Goal: Task Accomplishment & Management: Use online tool/utility

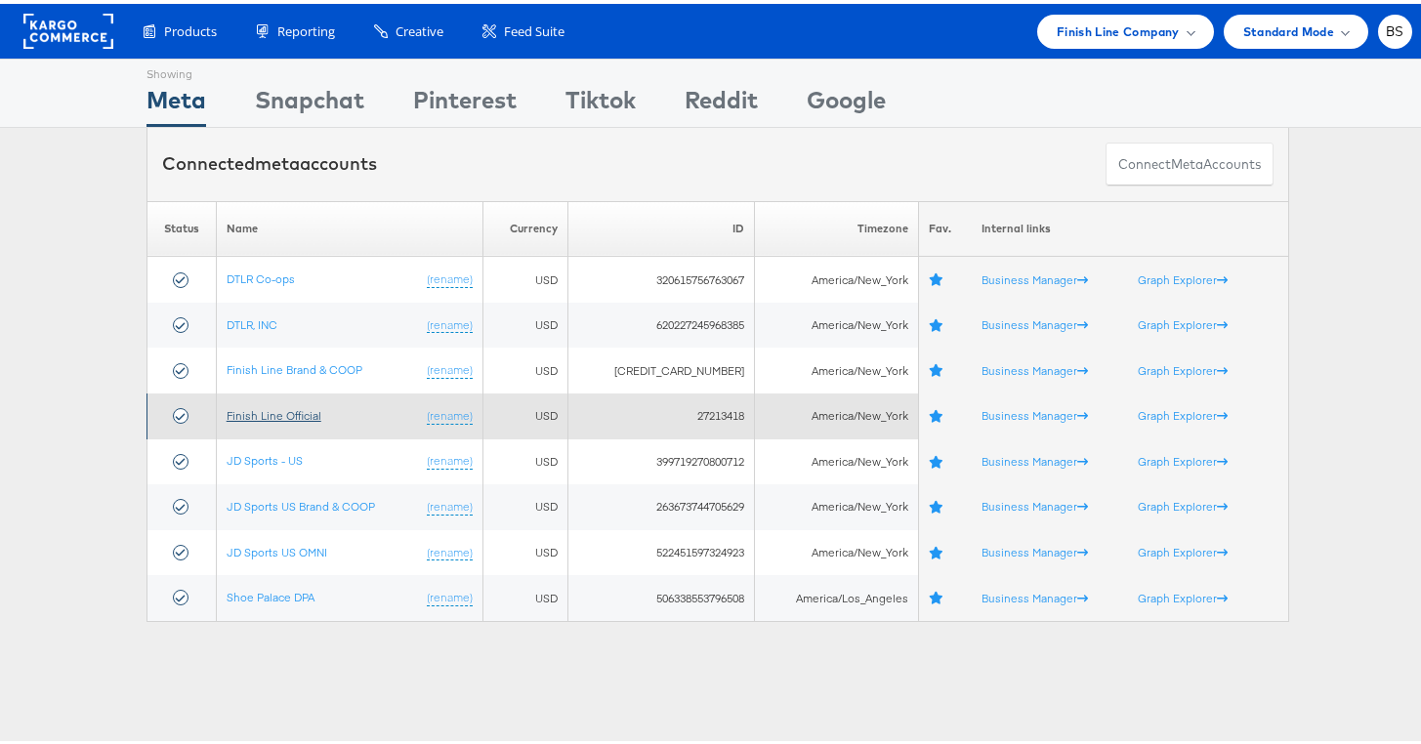
click at [269, 408] on link "Finish Line Official" at bounding box center [274, 411] width 95 height 15
click at [277, 416] on link "Finish Line Official" at bounding box center [274, 411] width 95 height 15
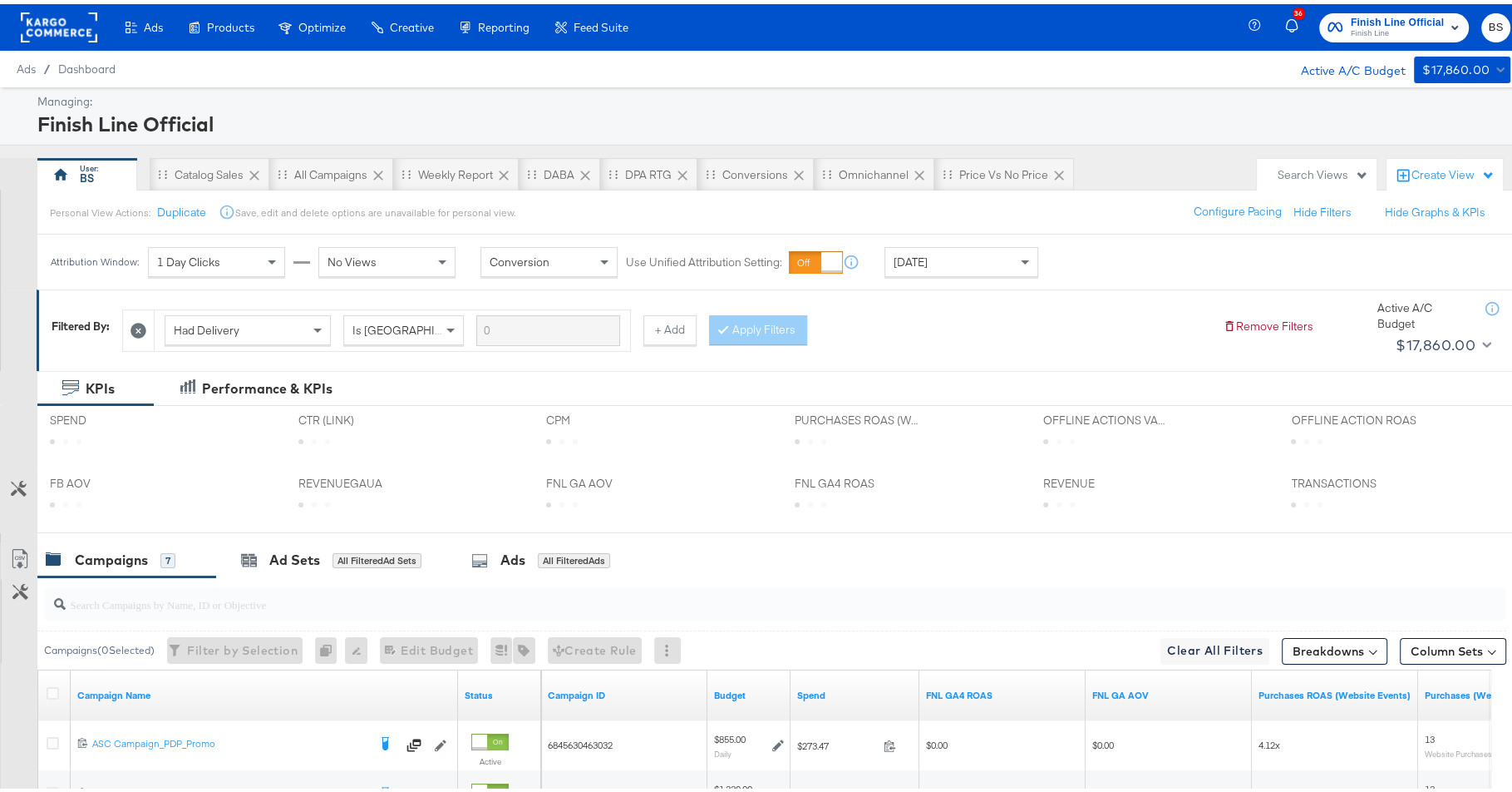
click at [959, 250] on div "Today" at bounding box center [961, 257] width 152 height 28
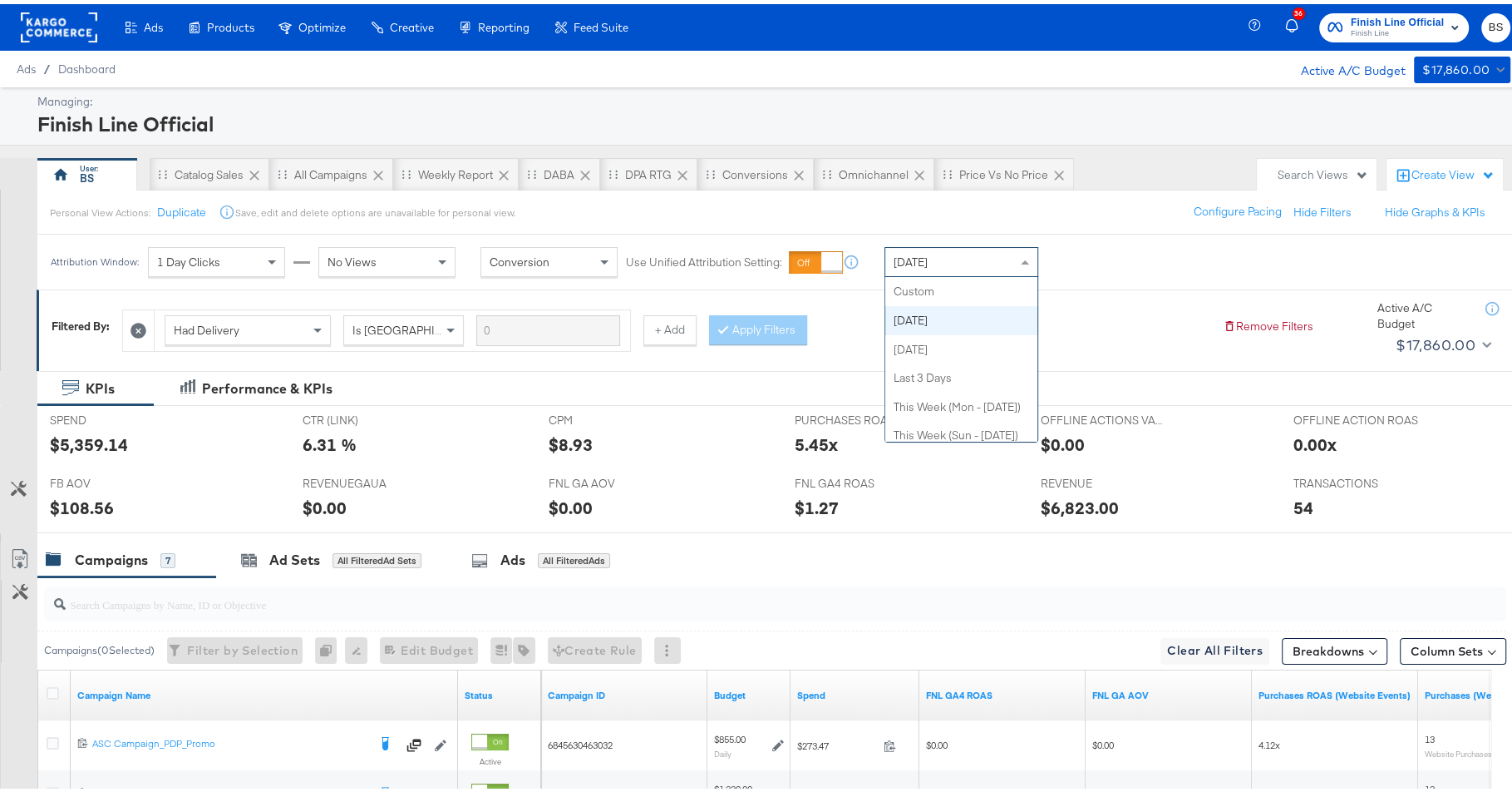
scroll to position [29, 0]
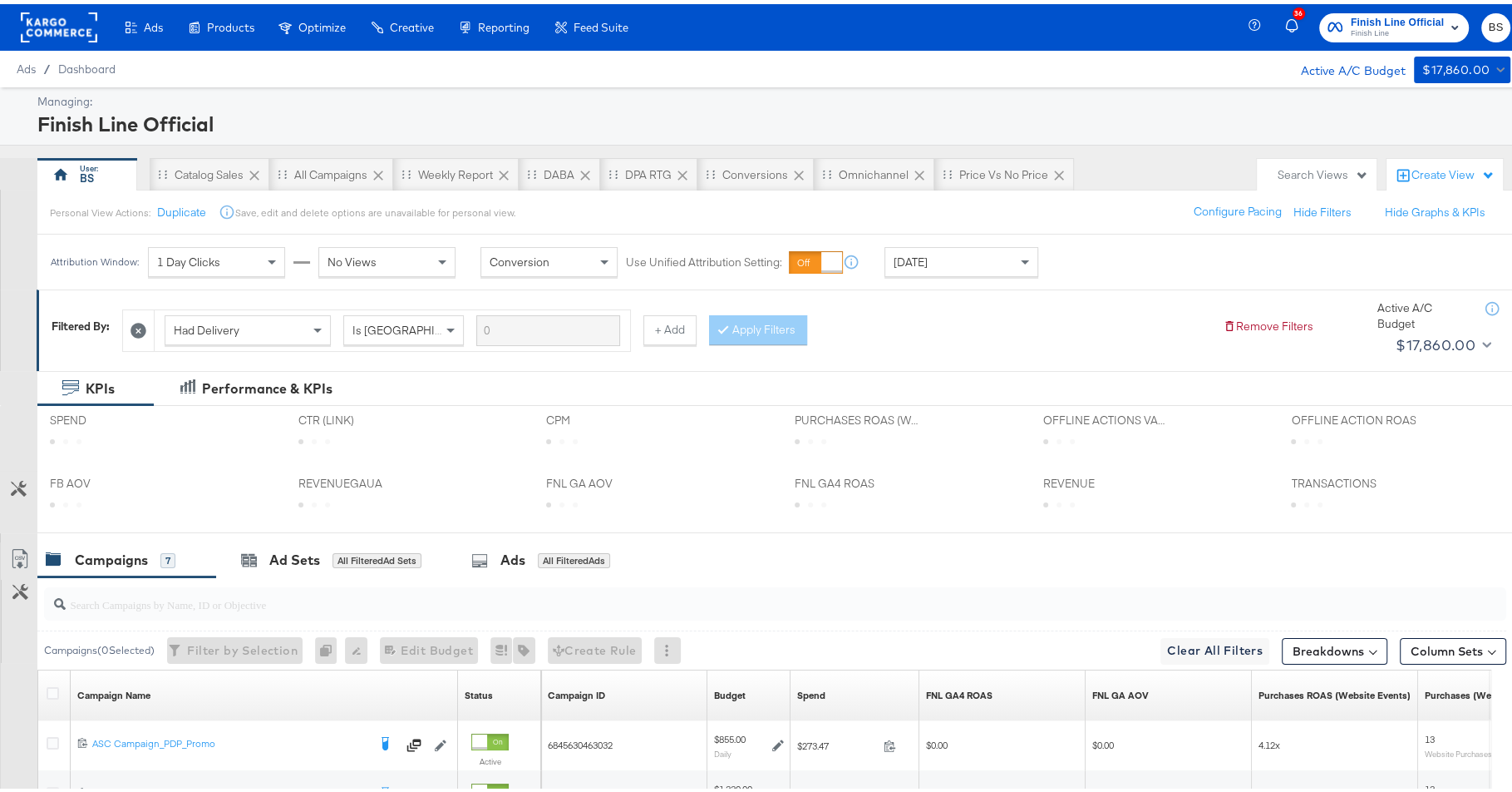
click at [949, 359] on div "Filtered By: Had Delivery Is Greater Than + Add Apply Filters Remove Filters Ac…" at bounding box center [782, 325] width 1491 height 81
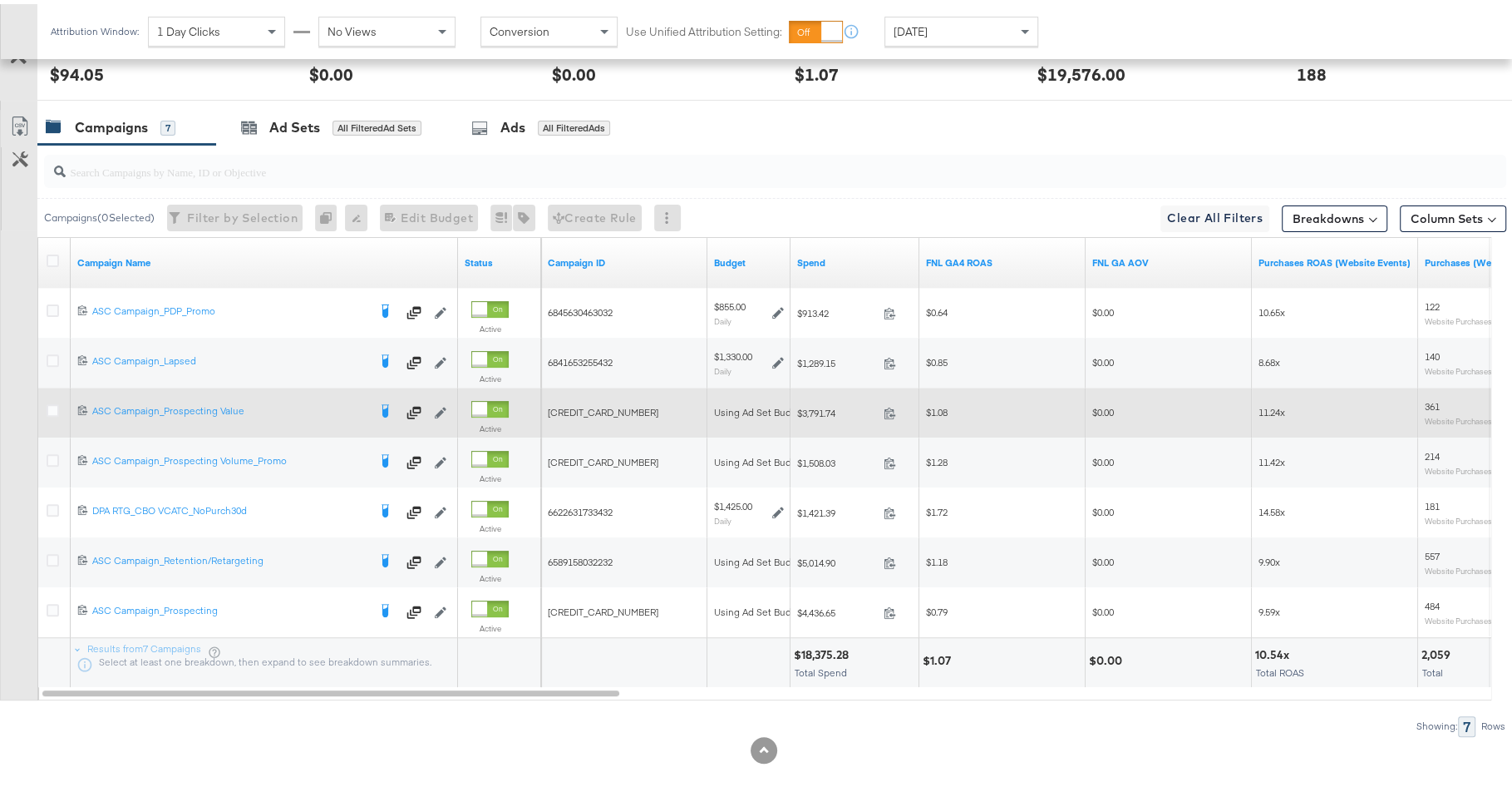
scroll to position [442, 0]
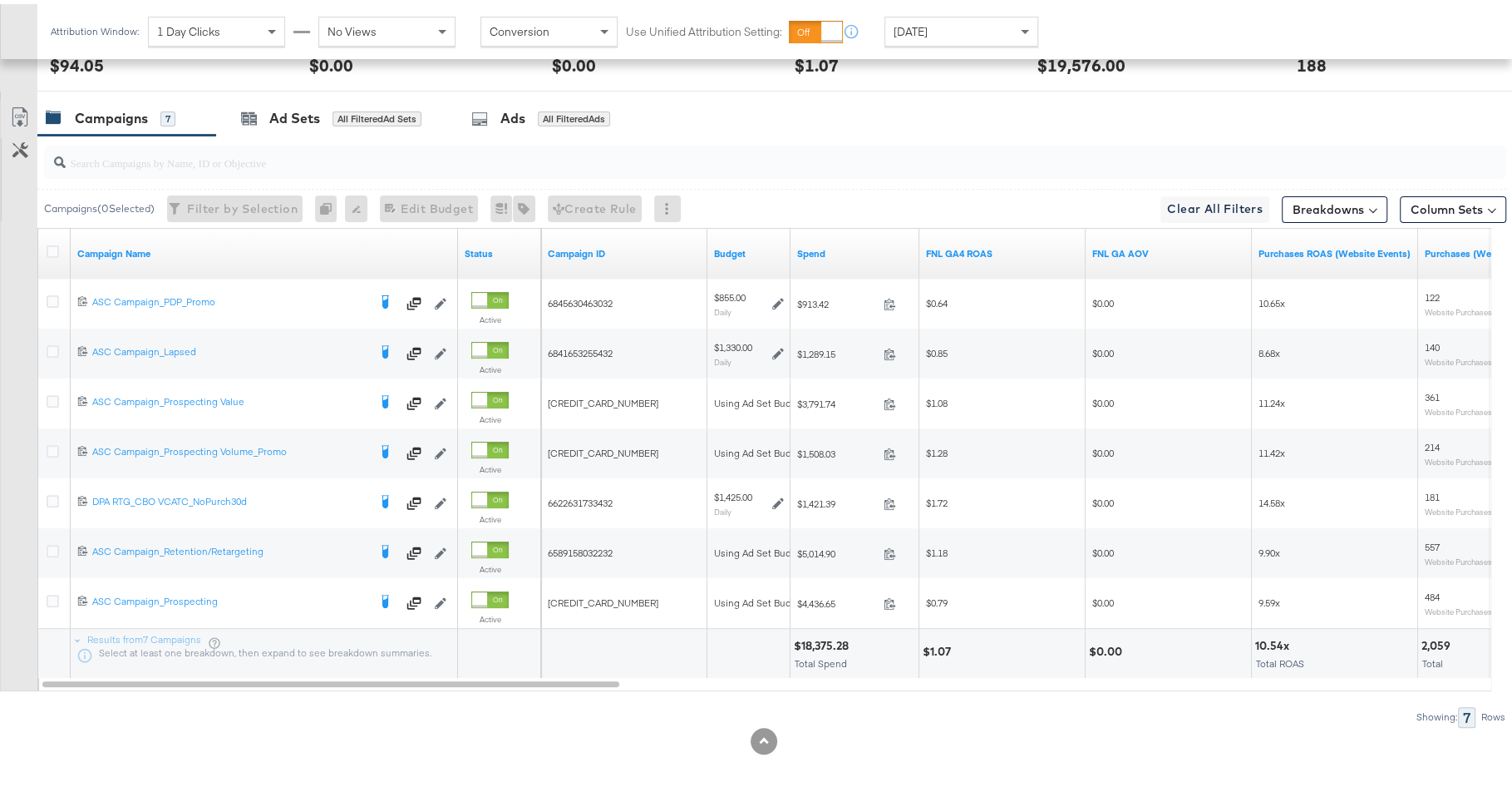
click at [684, 146] on input "search" at bounding box center [719, 152] width 1307 height 32
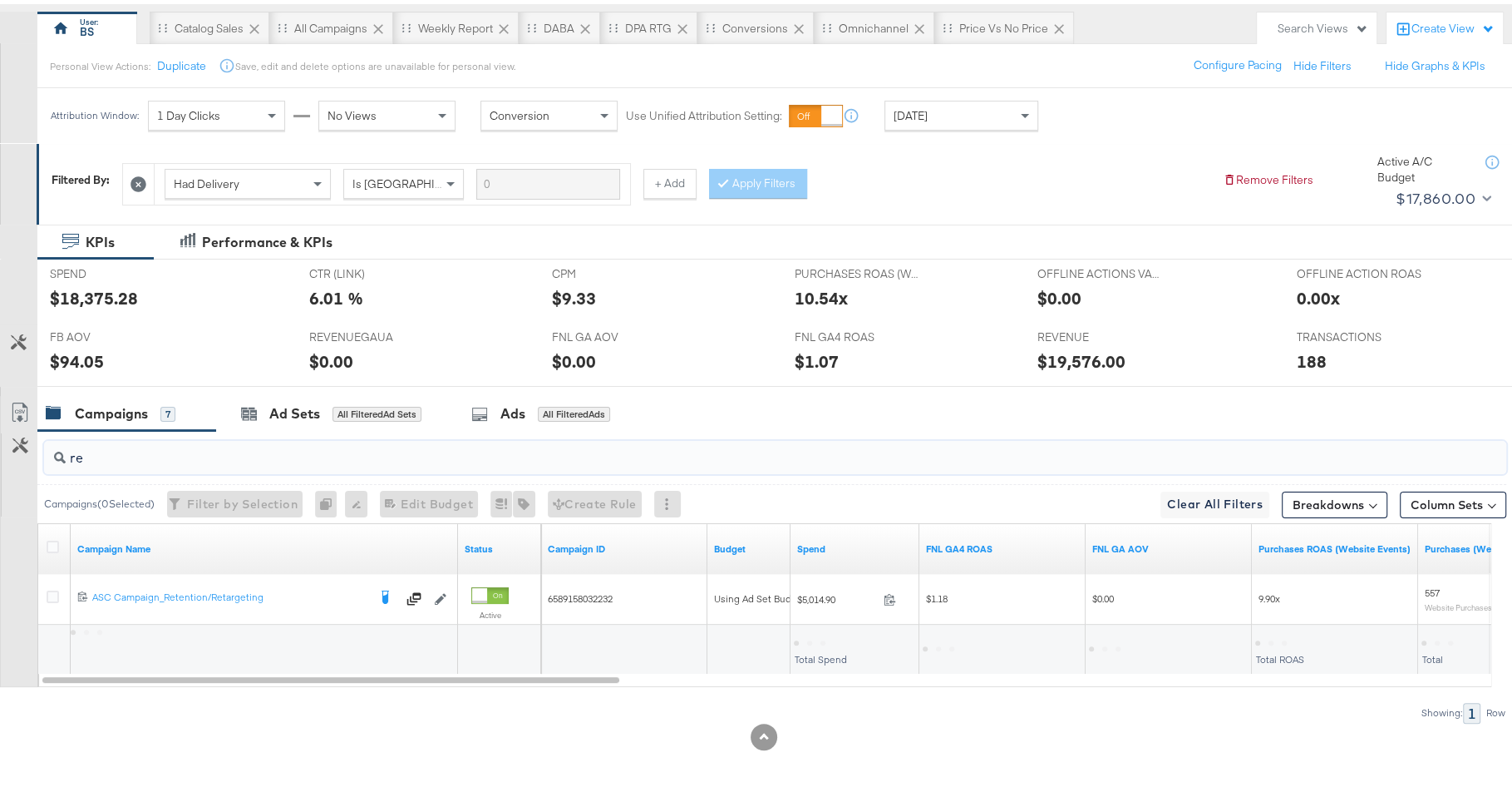
scroll to position [142, 0]
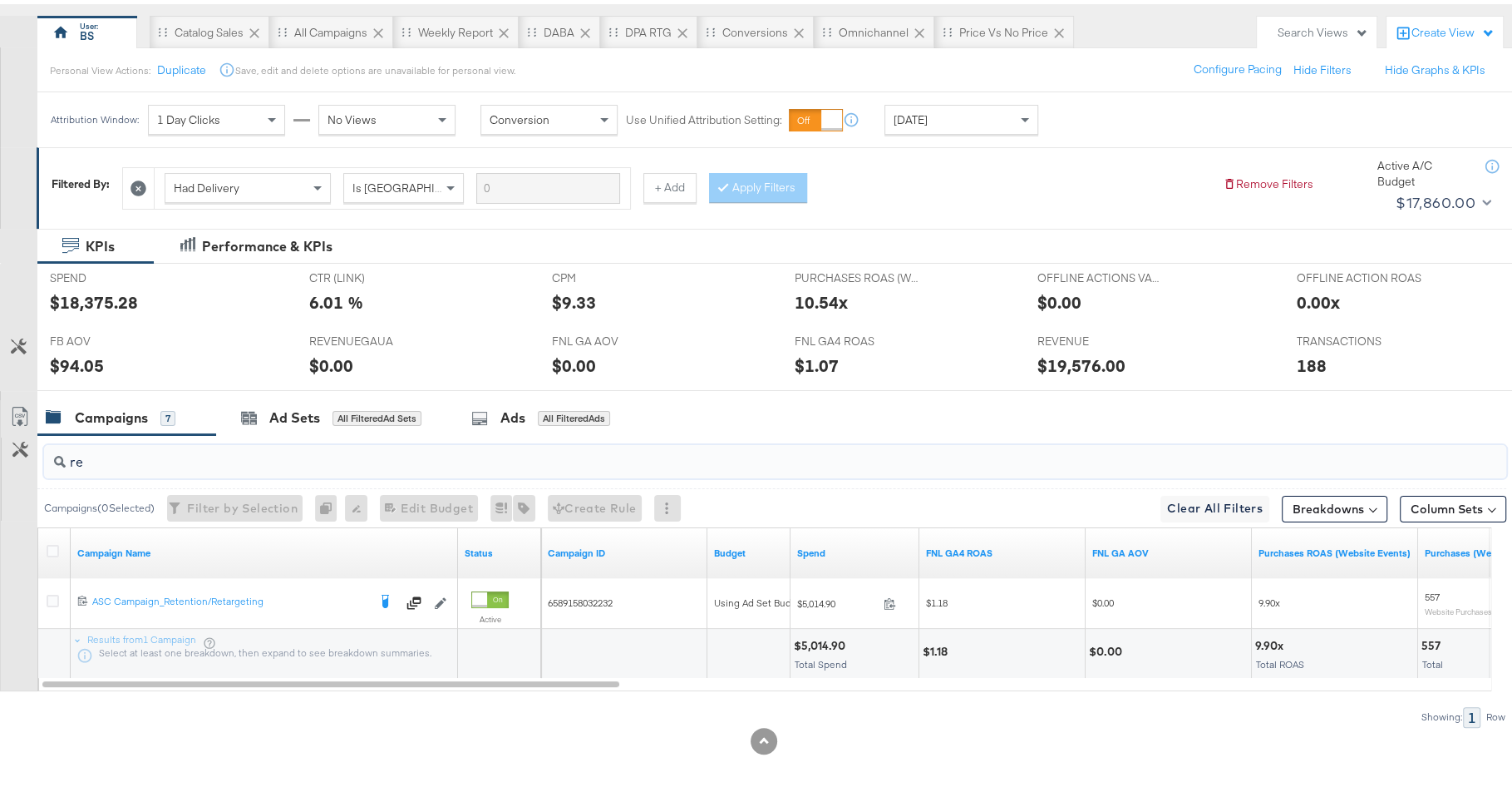
type input "re"
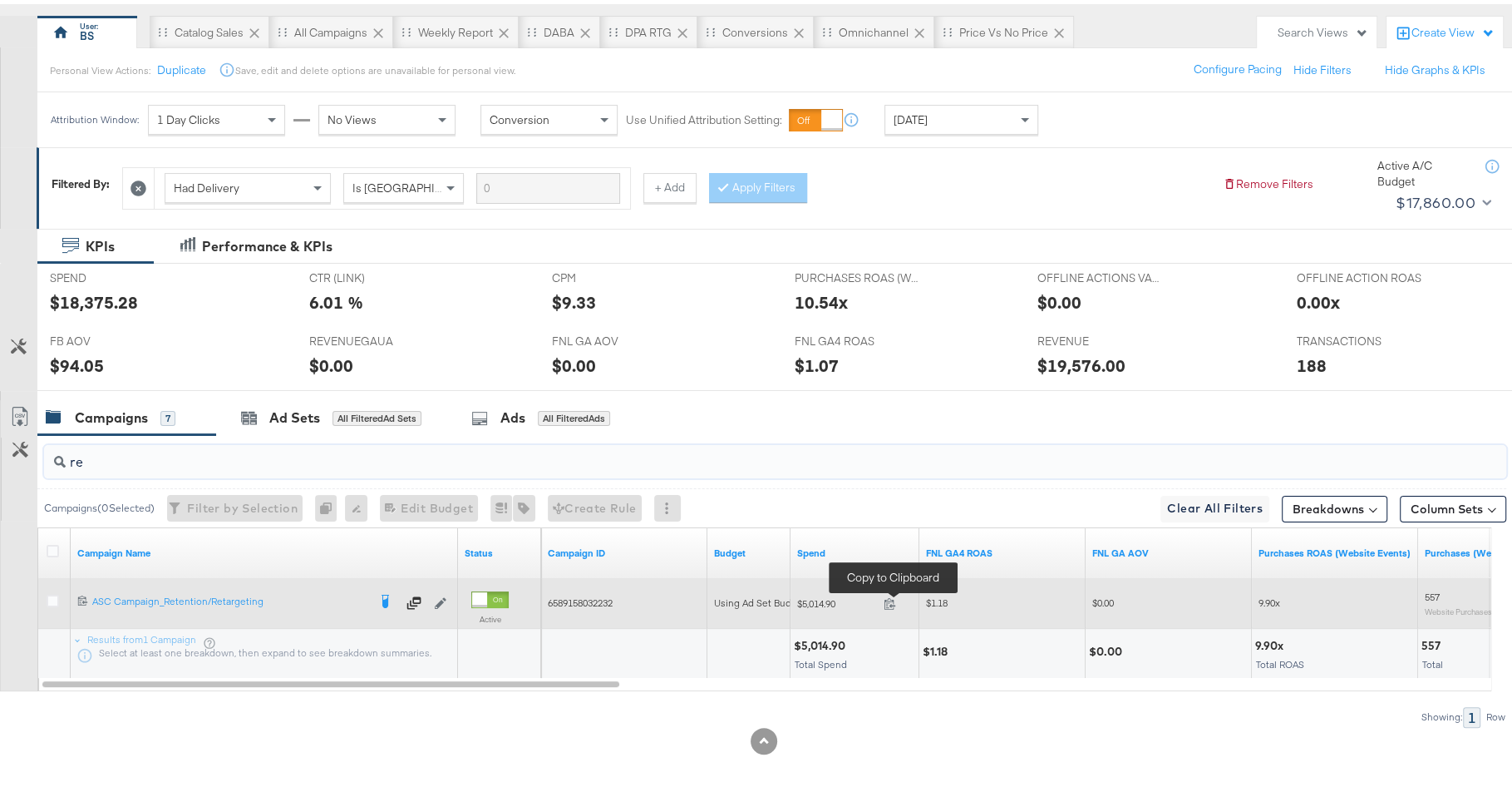
click at [903, 599] on span at bounding box center [895, 601] width 36 height 13
